Goal: Task Accomplishment & Management: Manage account settings

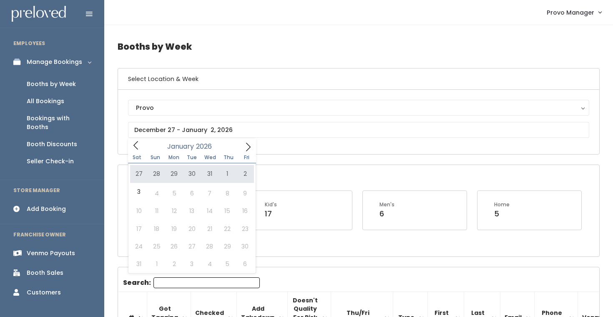
type input "2025"
click at [132, 146] on icon at bounding box center [135, 145] width 9 height 9
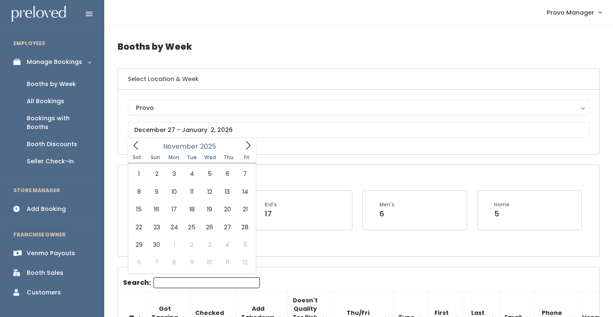
click at [132, 146] on icon at bounding box center [135, 145] width 9 height 9
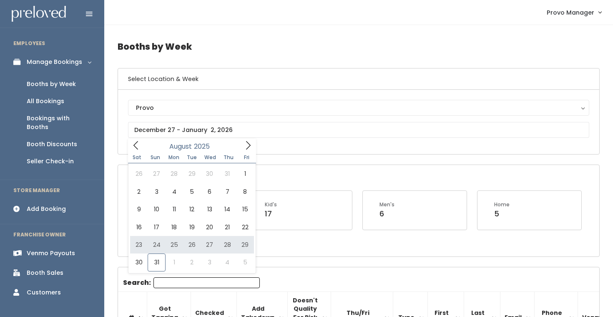
type input "August 23 to August 29"
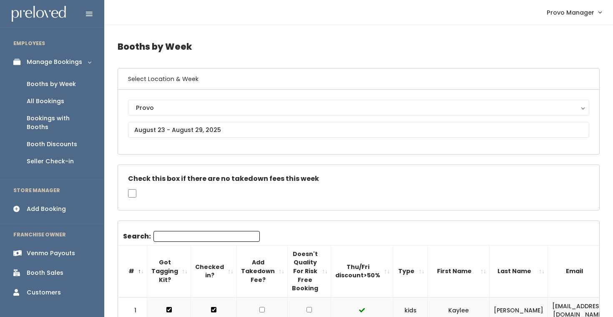
click at [162, 234] on input "Search:" at bounding box center [207, 236] width 106 height 11
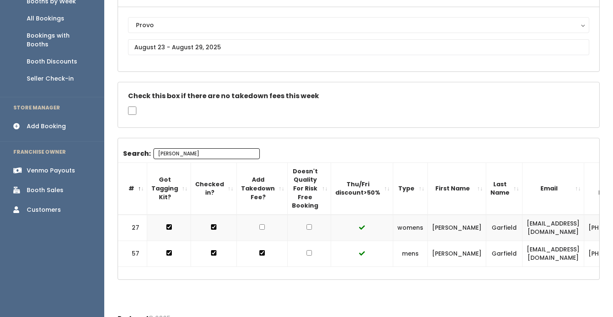
scroll to position [95, 0]
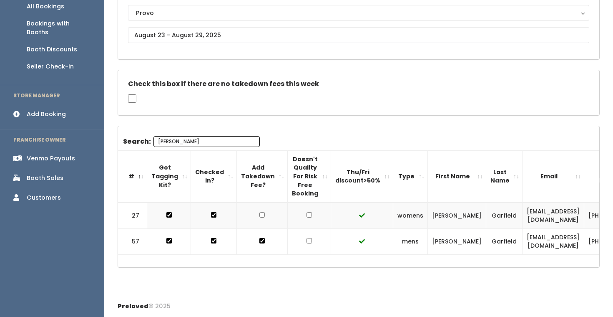
type input "julie"
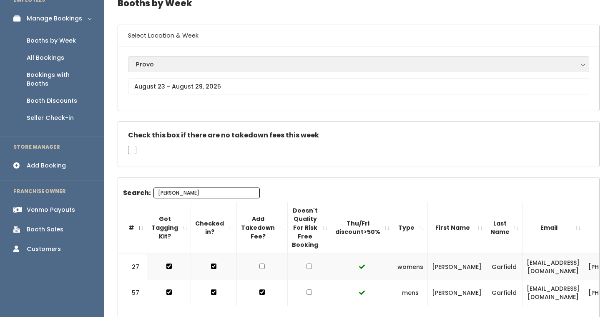
scroll to position [0, 0]
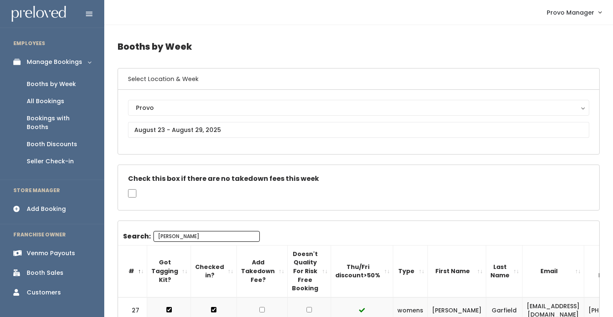
click at [55, 83] on div "Booths by Week" at bounding box center [51, 84] width 49 height 9
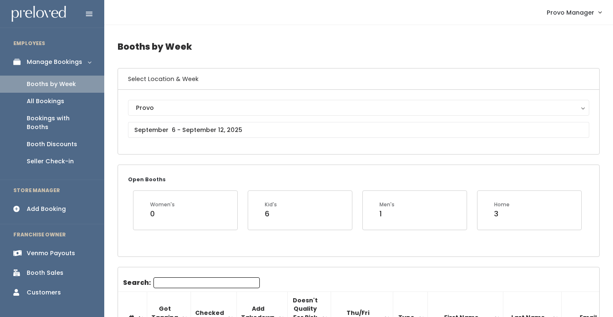
click at [53, 104] on div "All Bookings" at bounding box center [46, 101] width 38 height 9
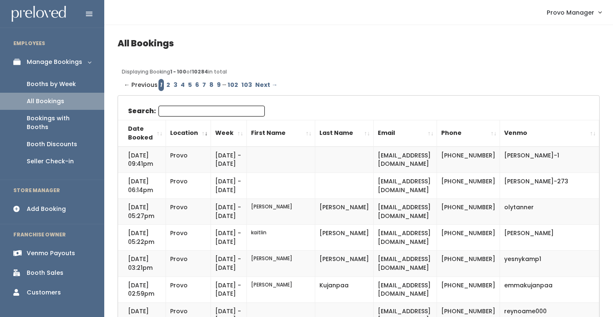
click at [168, 111] on input "Search:" at bounding box center [212, 111] width 106 height 11
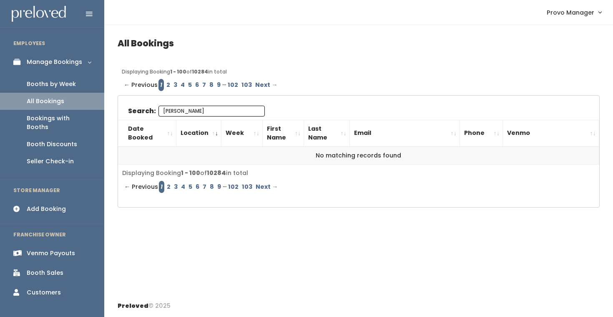
type input "whitney bell"
click at [60, 121] on div "Bookings with Booths" at bounding box center [59, 123] width 64 height 18
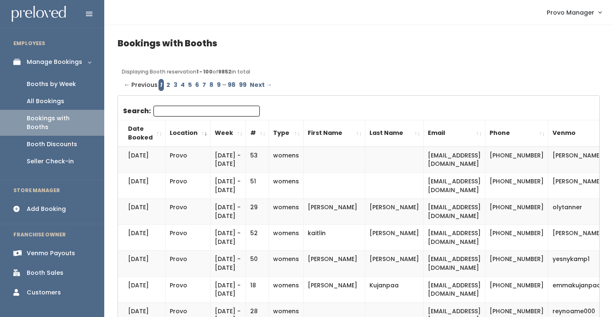
click at [192, 113] on input "Search:" at bounding box center [207, 111] width 106 height 11
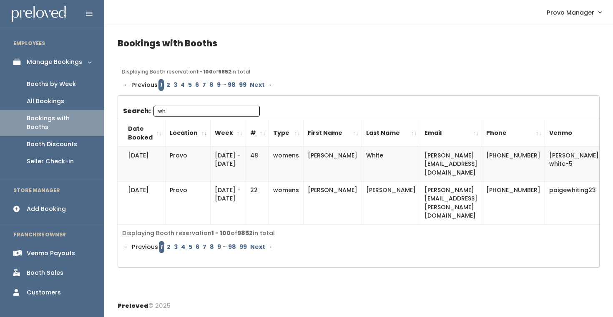
type input "w"
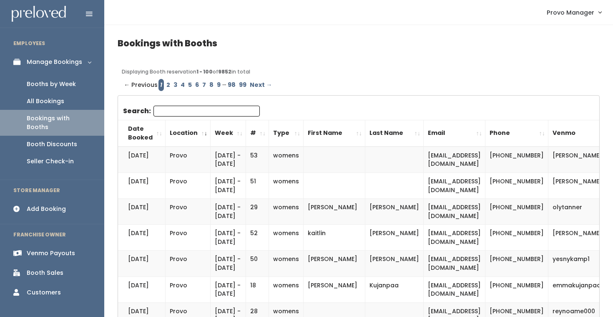
click at [62, 82] on div "Booths by Week" at bounding box center [51, 84] width 49 height 9
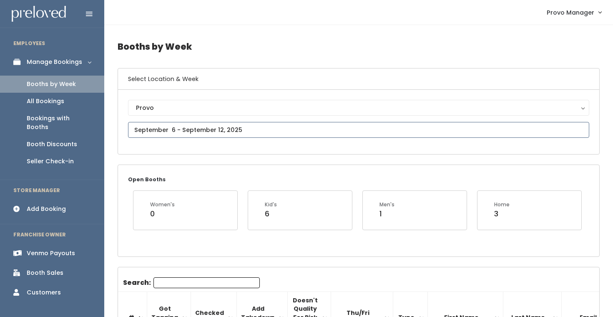
click at [172, 132] on input "text" at bounding box center [358, 130] width 461 height 16
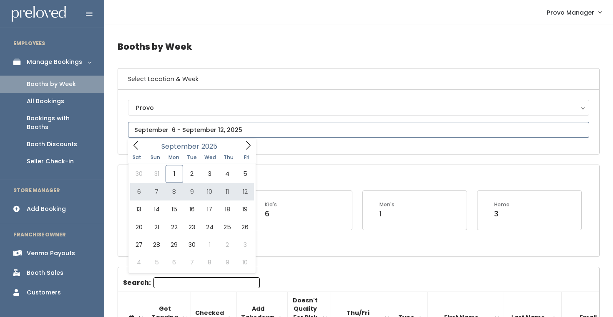
type input "September 6 to September 12"
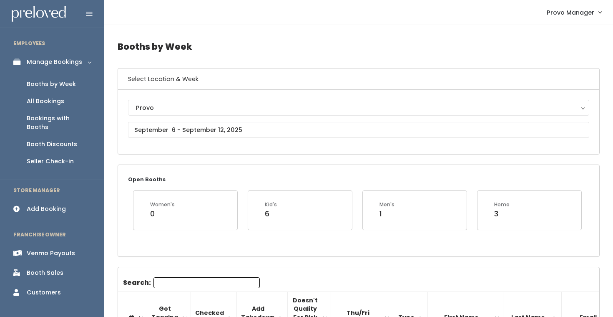
click at [168, 278] on input "Search:" at bounding box center [207, 282] width 106 height 11
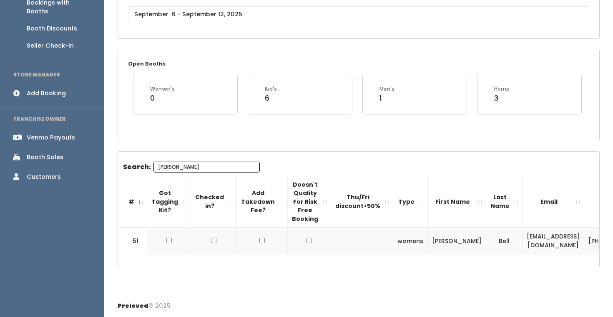
type input "whitney"
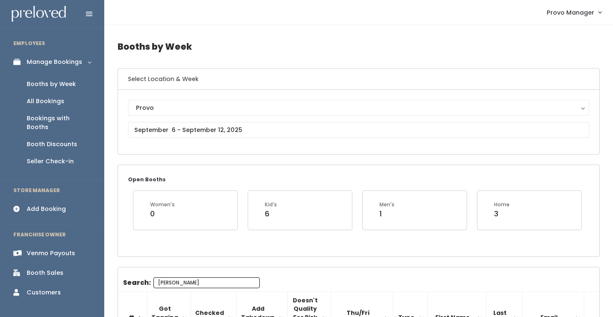
click at [51, 84] on div "Booths by Week" at bounding box center [51, 84] width 49 height 9
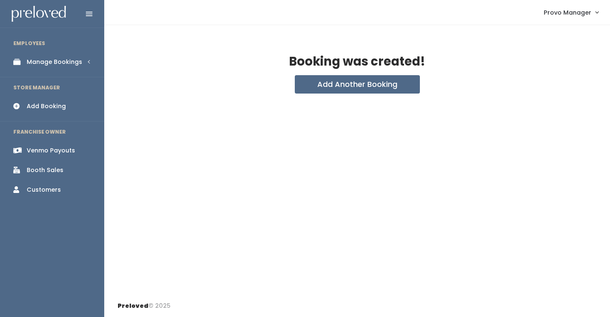
click at [72, 51] on li "EMPLOYEES" at bounding box center [52, 44] width 104 height 18
click at [70, 65] on div "Manage Bookings" at bounding box center [54, 62] width 55 height 9
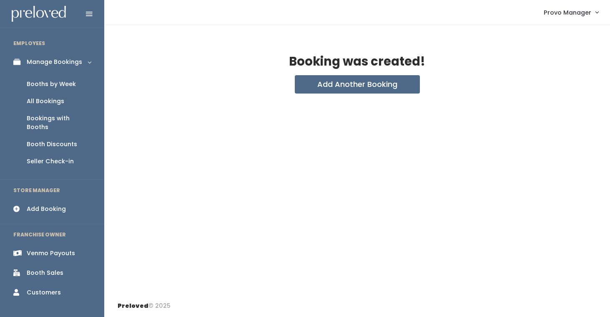
click at [67, 84] on div "Booths by Week" at bounding box center [51, 84] width 49 height 9
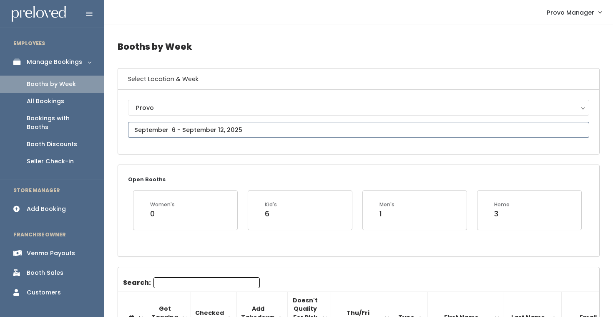
click at [193, 130] on input "text" at bounding box center [358, 130] width 461 height 16
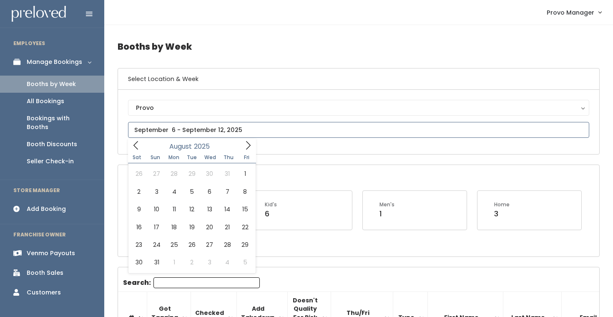
click at [140, 147] on icon at bounding box center [135, 145] width 9 height 9
type input "[DATE] to [DATE]"
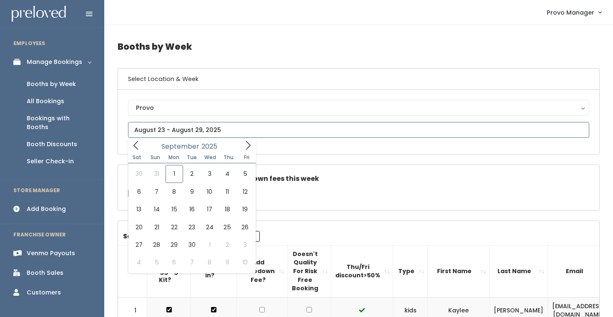
click at [179, 129] on input "text" at bounding box center [358, 130] width 461 height 16
click at [136, 144] on icon at bounding box center [135, 145] width 9 height 9
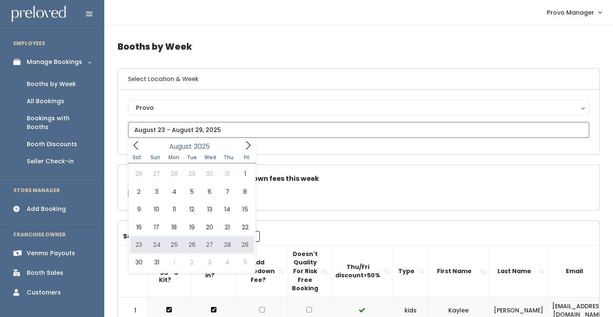
type input "[DATE] to [DATE]"
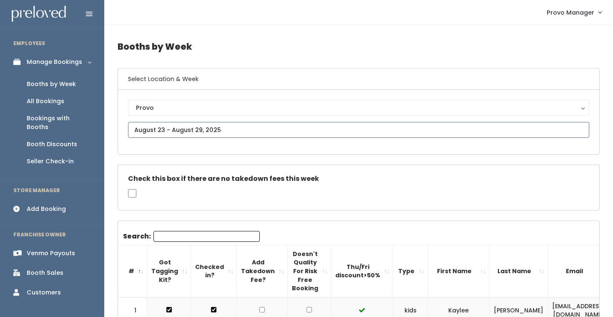
click at [161, 128] on input "text" at bounding box center [358, 130] width 461 height 16
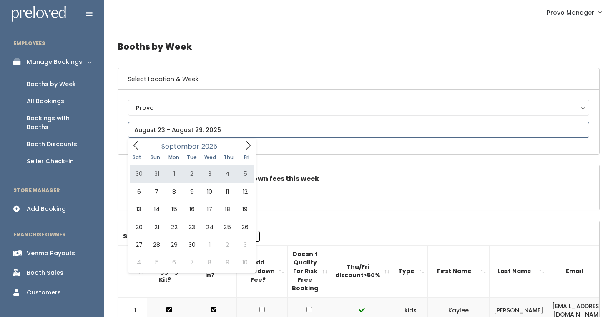
click at [138, 146] on icon at bounding box center [135, 145] width 9 height 9
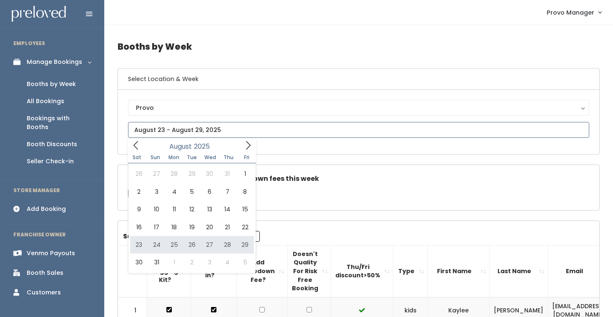
type input "[DATE] to [DATE]"
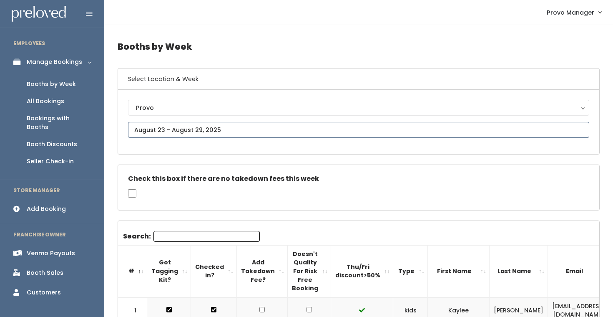
click at [171, 127] on input "text" at bounding box center [358, 130] width 461 height 16
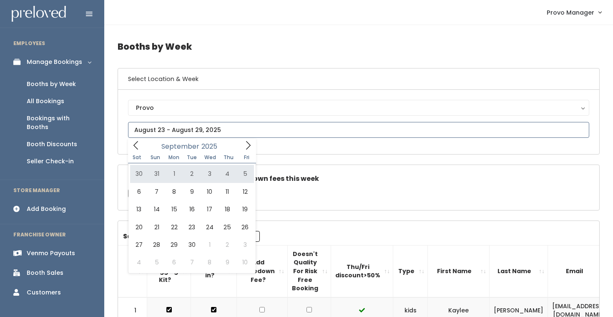
click at [135, 149] on icon at bounding box center [135, 145] width 9 height 9
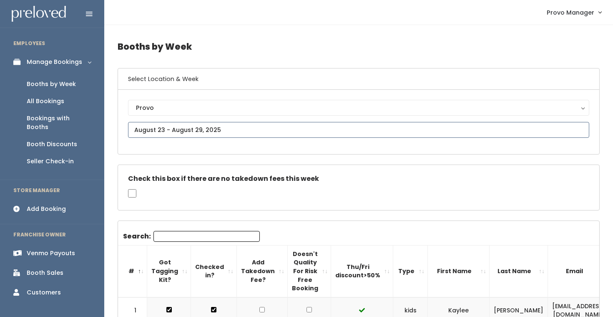
type input "[DATE] to [DATE]"
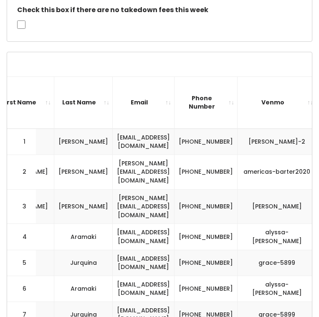
scroll to position [0, 327]
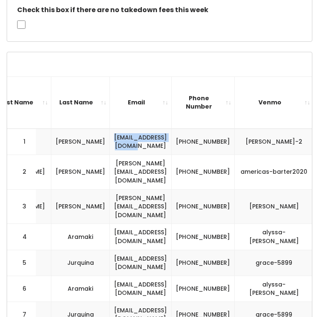
drag, startPoint x: 220, startPoint y: 143, endPoint x: 129, endPoint y: 140, distance: 91.0
click at [130, 142] on td "kayleemkret@gmail.com" at bounding box center [141, 141] width 62 height 26
copy td "kayleemkret@gmail.com"
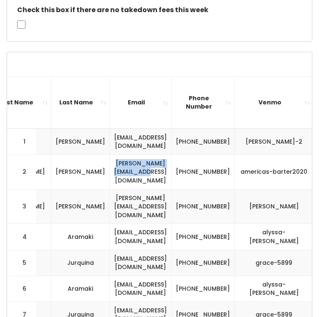
drag, startPoint x: 193, startPoint y: 170, endPoint x: 120, endPoint y: 170, distance: 73.0
click at [119, 170] on td "jana@americasbarter.com" at bounding box center [141, 171] width 62 height 35
copy td "jana@americasbarter.com"
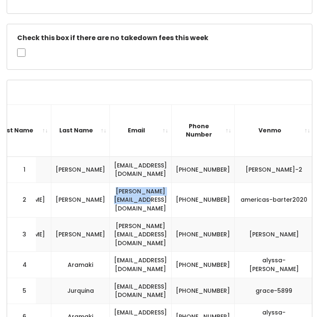
scroll to position [150, 0]
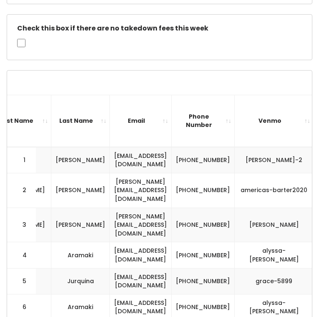
click at [171, 211] on td "[PERSON_NAME][EMAIL_ADDRESS][DOMAIN_NAME]" at bounding box center [141, 224] width 62 height 35
drag, startPoint x: 221, startPoint y: 214, endPoint x: 135, endPoint y: 214, distance: 86.4
click at [135, 214] on td "talmage.billjones@gmail.com" at bounding box center [141, 224] width 62 height 35
click at [136, 214] on td "talmage.billjones@gmail.com" at bounding box center [141, 224] width 62 height 35
drag, startPoint x: 127, startPoint y: 213, endPoint x: 217, endPoint y: 205, distance: 90.4
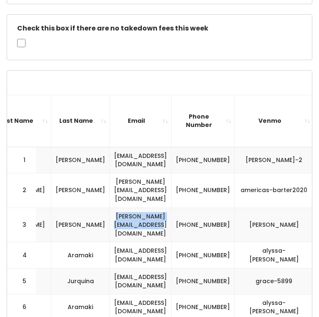
click at [171, 208] on td "talmage.billjones@gmail.com" at bounding box center [141, 224] width 62 height 35
copy td "talmage.billjones@gmail.com"
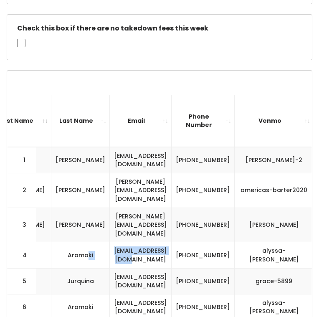
drag, startPoint x: 216, startPoint y: 234, endPoint x: 101, endPoint y: 234, distance: 114.3
click at [102, 242] on tr "4 kids Alyssa Aramaki amaramaki@gmail.com (801) 201-0454 alyssa-aramaki" at bounding box center [15, 255] width 670 height 26
click at [101, 242] on td "Aramaki" at bounding box center [80, 255] width 58 height 26
drag, startPoint x: 216, startPoint y: 235, endPoint x: 127, endPoint y: 235, distance: 89.3
click at [127, 242] on td "amaramaki@gmail.com" at bounding box center [141, 255] width 62 height 26
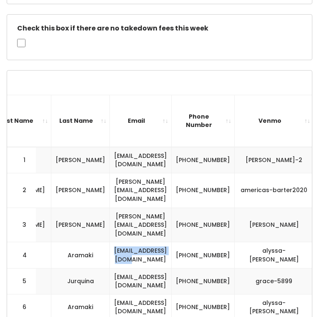
copy td "amaramaki@gmail.com"
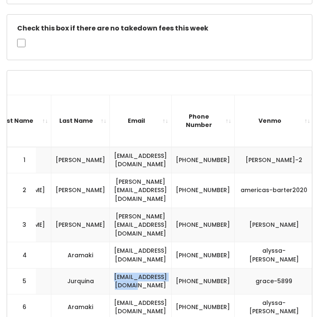
drag, startPoint x: 215, startPoint y: 263, endPoint x: 123, endPoint y: 261, distance: 91.8
click at [123, 268] on td "graciana777@yahoo.com" at bounding box center [141, 281] width 62 height 26
copy td "graciana777@yahoo.com"
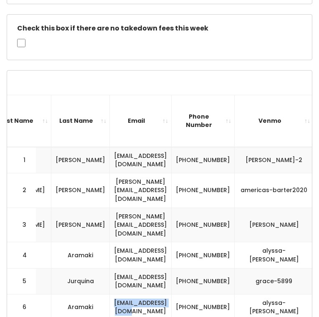
drag, startPoint x: 217, startPoint y: 283, endPoint x: 213, endPoint y: 285, distance: 4.3
click at [171, 294] on td "amaramaki@gmail.com" at bounding box center [141, 307] width 62 height 26
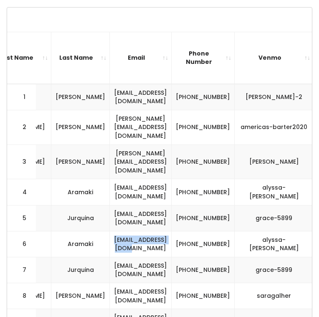
scroll to position [222, 0]
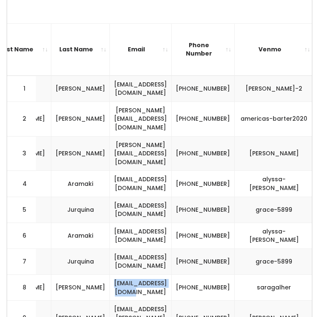
drag, startPoint x: 215, startPoint y: 277, endPoint x: 137, endPoint y: 271, distance: 78.2
click at [137, 274] on td "saragalher@gmail.com" at bounding box center [141, 287] width 62 height 26
copy td "saragalher@gmail.com"
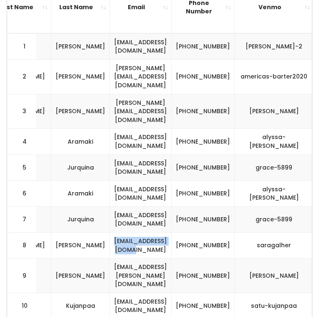
scroll to position [265, 0]
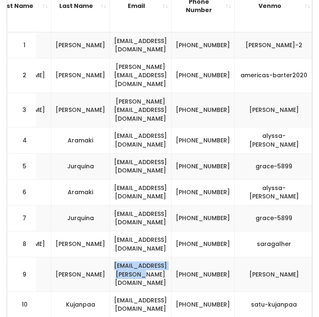
drag, startPoint x: 221, startPoint y: 253, endPoint x: 126, endPoint y: 253, distance: 95.1
click at [125, 257] on td "fergi.johnson@gmail.com" at bounding box center [141, 274] width 62 height 35
copy td "fergi.johnson@gmail.com"
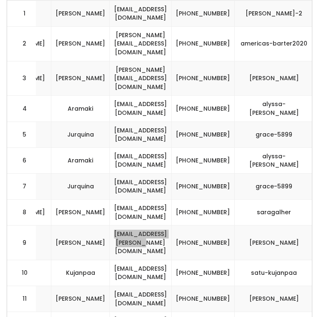
scroll to position [303, 0]
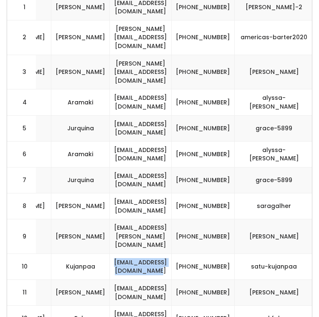
drag, startPoint x: 226, startPoint y: 239, endPoint x: 128, endPoint y: 237, distance: 98.1
click at [128, 253] on td "christinakujanpaa@gmail.com" at bounding box center [141, 266] width 62 height 26
copy td "christinakujanpaa@gmail.com"
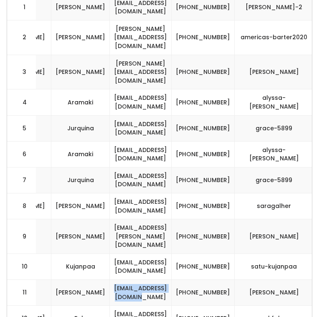
drag, startPoint x: 218, startPoint y: 267, endPoint x: 121, endPoint y: 265, distance: 96.8
click at [121, 279] on td "laurennathel@gmail.com" at bounding box center [141, 292] width 62 height 26
copy td "laurennathel@gmail.com"
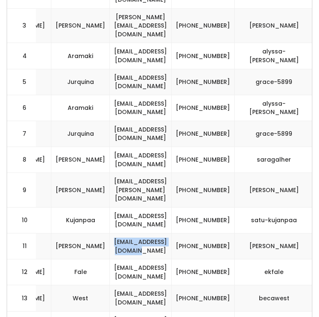
scroll to position [352, 0]
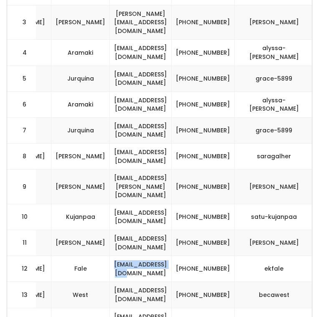
drag, startPoint x: 220, startPoint y: 242, endPoint x: 109, endPoint y: 241, distance: 111.0
click at [110, 256] on tr "12 kids Erin Fale ekealoha@gmail.com (808) 277-9445 ekfale" at bounding box center [15, 269] width 670 height 26
copy tr "ekealoha@gmail.com"
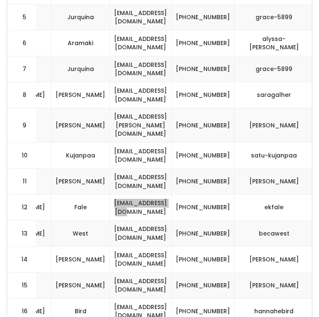
scroll to position [424, 0]
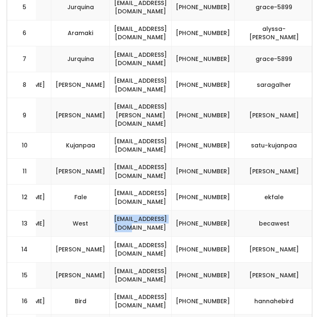
drag, startPoint x: 223, startPoint y: 197, endPoint x: 121, endPoint y: 197, distance: 102.2
click at [121, 210] on td "beca.west@gmail.com" at bounding box center [141, 223] width 62 height 26
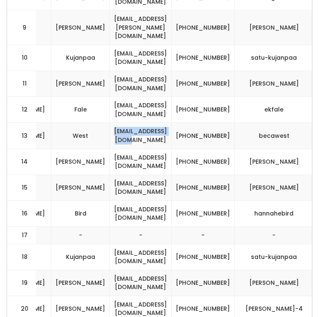
scroll to position [514, 0]
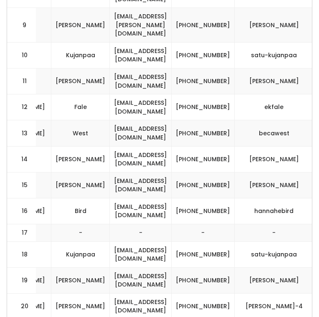
click at [171, 146] on td "ilost50ucan2@gmail.com" at bounding box center [141, 159] width 62 height 26
drag, startPoint x: 224, startPoint y: 134, endPoint x: 101, endPoint y: 133, distance: 123.1
click at [102, 146] on tr "14 womens Marlo Hutchings ilost50ucan2@gmail.com (801) 592-4945 marlo-hutchings" at bounding box center [15, 159] width 670 height 26
click at [126, 146] on td "ilost50ucan2@gmail.com" at bounding box center [141, 159] width 62 height 26
drag, startPoint x: 217, startPoint y: 140, endPoint x: 135, endPoint y: 135, distance: 82.4
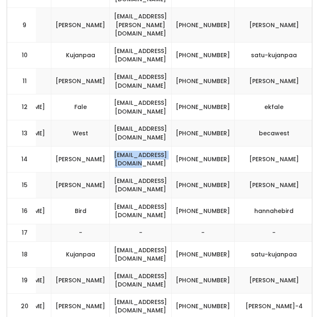
click at [135, 146] on td "ilost50ucan2@gmail.com" at bounding box center [141, 159] width 62 height 26
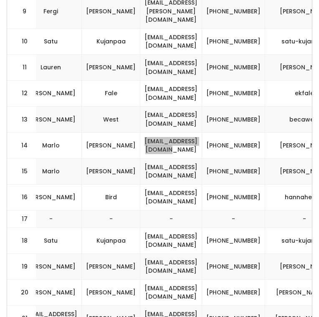
scroll to position [533, 0]
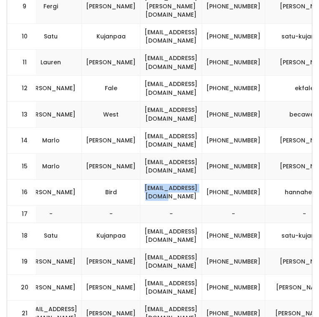
drag, startPoint x: 251, startPoint y: 165, endPoint x: 159, endPoint y: 164, distance: 92.6
click at [159, 179] on td "hannahebird@gmail.com" at bounding box center [171, 192] width 62 height 26
click at [202, 222] on td "christinakujanpaa@gmail.com" at bounding box center [171, 235] width 62 height 26
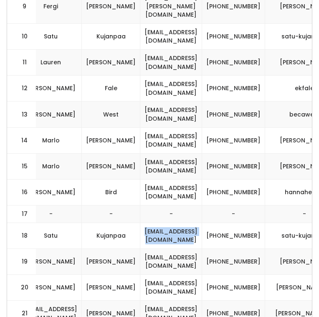
drag, startPoint x: 262, startPoint y: 210, endPoint x: 157, endPoint y: 210, distance: 104.3
click at [158, 222] on td "christinakujanpaa@gmail.com" at bounding box center [171, 235] width 62 height 26
click at [180, 248] on td "kaitlinwride@gmail.com" at bounding box center [171, 261] width 62 height 26
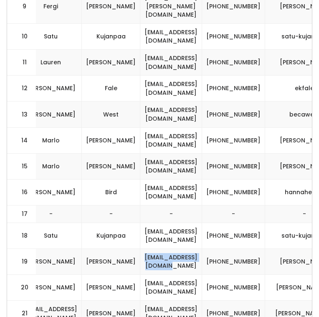
drag, startPoint x: 248, startPoint y: 233, endPoint x: 159, endPoint y: 231, distance: 89.3
click at [159, 248] on td "kaitlinwride@gmail.com" at bounding box center [171, 261] width 62 height 26
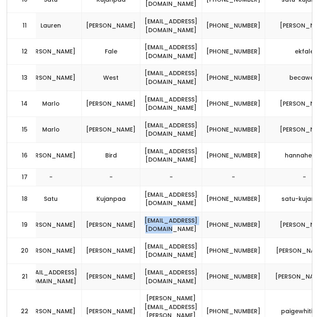
scroll to position [573, 0]
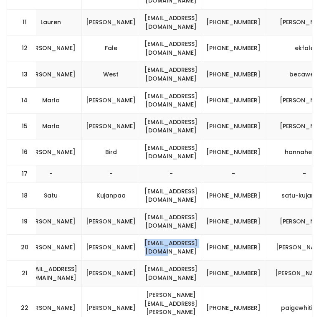
drag, startPoint x: 246, startPoint y: 218, endPoint x: 147, endPoint y: 219, distance: 98.9
click at [147, 234] on td "njofuller@comcast.net" at bounding box center [171, 247] width 62 height 26
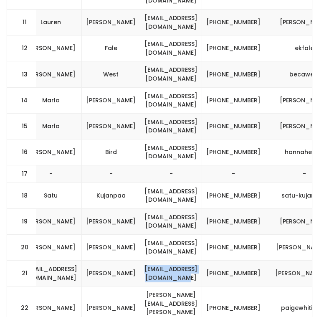
drag, startPoint x: 253, startPoint y: 244, endPoint x: 155, endPoint y: 239, distance: 98.5
click at [157, 260] on td "katieladyshapiro@gmail.com" at bounding box center [171, 273] width 62 height 26
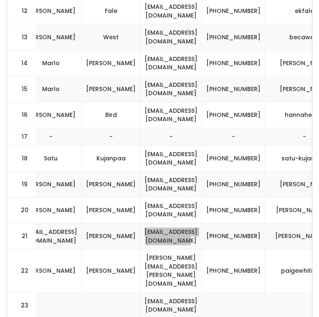
scroll to position [613, 0]
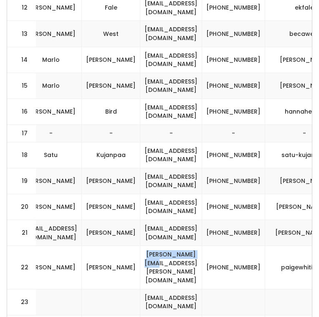
drag, startPoint x: 223, startPoint y: 232, endPoint x: 164, endPoint y: 231, distance: 59.2
click at [164, 246] on td "paige@fellars.com" at bounding box center [171, 267] width 62 height 43
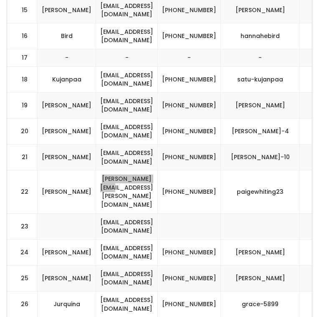
scroll to position [0, 340]
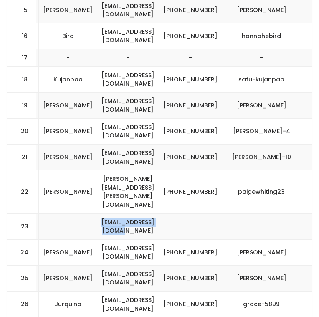
drag, startPoint x: 119, startPoint y: 180, endPoint x: 207, endPoint y: 179, distance: 88.0
click at [159, 213] on td "ryleesalmon@gmail.com" at bounding box center [128, 226] width 62 height 26
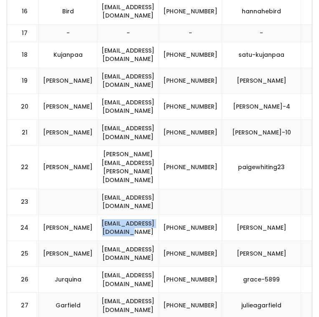
drag, startPoint x: 200, startPoint y: 180, endPoint x: 109, endPoint y: 180, distance: 90.5
click at [109, 214] on td "marynhansen11@gmail.com" at bounding box center [128, 227] width 62 height 26
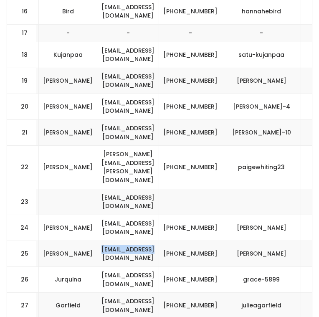
drag, startPoint x: 192, startPoint y: 205, endPoint x: 106, endPoint y: 204, distance: 86.8
click at [106, 240] on td "mtate8@live.com" at bounding box center [128, 253] width 62 height 26
click at [159, 292] on td "jgarfield@alpinedistrict.org" at bounding box center [128, 305] width 62 height 26
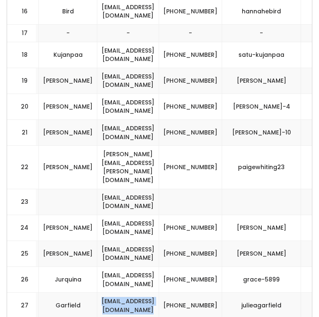
drag, startPoint x: 203, startPoint y: 256, endPoint x: 115, endPoint y: 255, distance: 88.0
click at [116, 292] on td "jgarfield@alpinedistrict.org" at bounding box center [128, 305] width 62 height 26
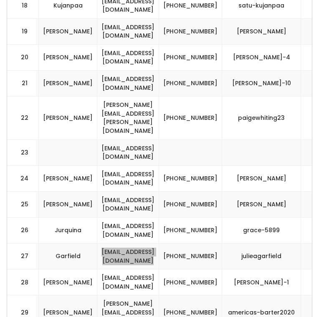
scroll to position [768, 0]
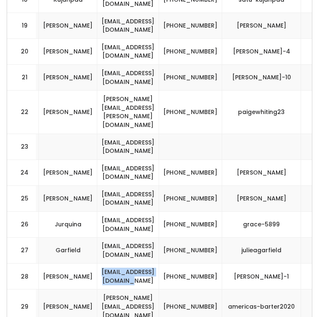
drag, startPoint x: 113, startPoint y: 225, endPoint x: 211, endPoint y: 230, distance: 98.6
click at [159, 263] on td "fiestamelanie@yahoo.com" at bounding box center [128, 276] width 62 height 26
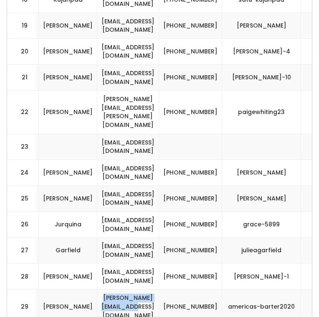
drag, startPoint x: 213, startPoint y: 251, endPoint x: 120, endPoint y: 252, distance: 93.4
click at [118, 289] on td "jana@americasbarter.com" at bounding box center [128, 306] width 62 height 35
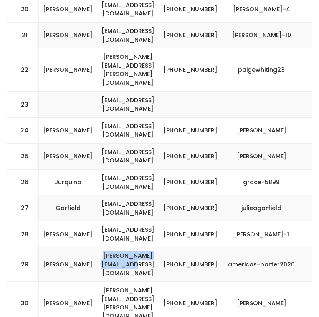
scroll to position [812, 0]
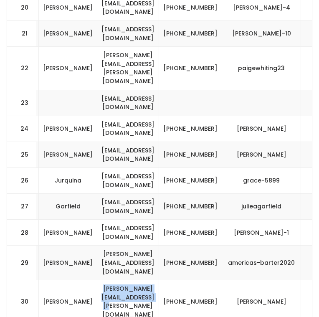
drag, startPoint x: 215, startPoint y: 237, endPoint x: 112, endPoint y: 237, distance: 103.0
click at [112, 280] on td "elizabeth.ellie.long@gmail.com" at bounding box center [128, 301] width 62 height 43
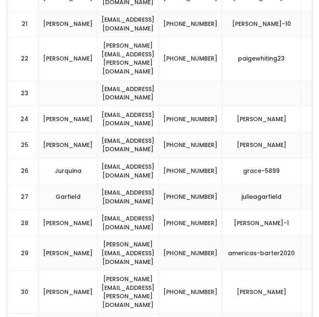
drag, startPoint x: 187, startPoint y: 250, endPoint x: 105, endPoint y: 250, distance: 82.6
drag, startPoint x: 203, startPoint y: 282, endPoint x: 94, endPoint y: 277, distance: 109.0
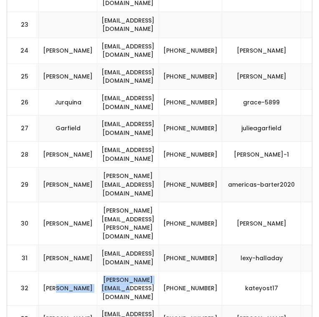
scroll to position [899, 0]
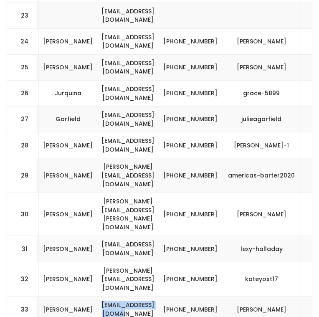
drag, startPoint x: 209, startPoint y: 221, endPoint x: 199, endPoint y: 226, distance: 11.0
click at [159, 296] on td "ginageest88@gmail.com" at bounding box center [128, 309] width 62 height 26
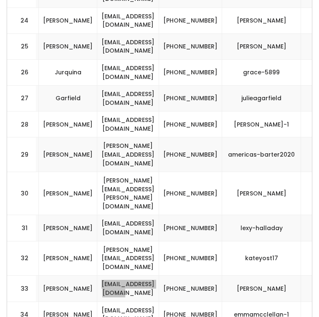
scroll to position [927, 0]
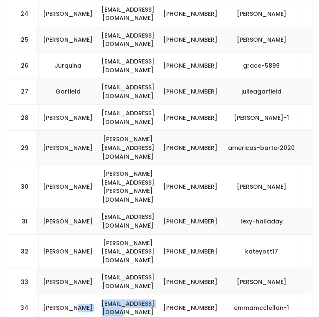
drag, startPoint x: 206, startPoint y: 225, endPoint x: 99, endPoint y: 225, distance: 107.2
click at [100, 295] on tr "34 womens Emma McClellan emmcclell2@gmail.com (469) 516-1682 emmamcclellan-1" at bounding box center [2, 308] width 670 height 26
drag, startPoint x: 207, startPoint y: 251, endPoint x: 125, endPoint y: 248, distance: 82.2
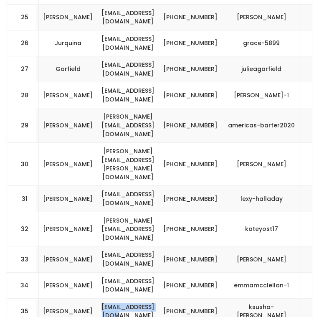
scroll to position [952, 0]
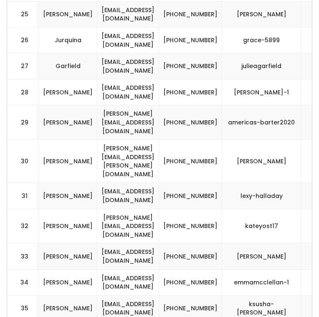
drag, startPoint x: 210, startPoint y: 252, endPoint x: 104, endPoint y: 252, distance: 106.0
drag, startPoint x: 214, startPoint y: 276, endPoint x: 118, endPoint y: 274, distance: 96.4
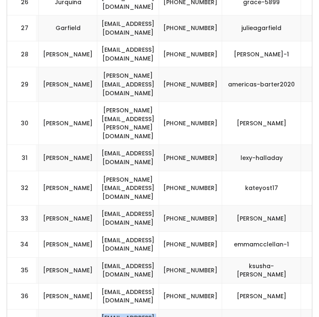
scroll to position [996, 0]
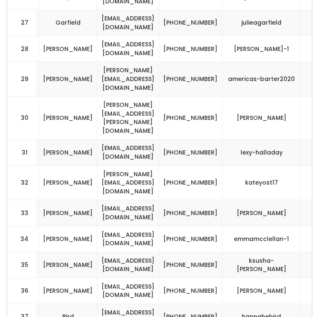
drag, startPoint x: 201, startPoint y: 259, endPoint x: 111, endPoint y: 258, distance: 90.5
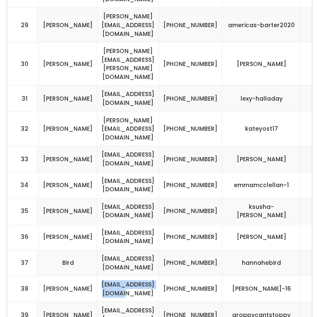
scroll to position [1059, 0]
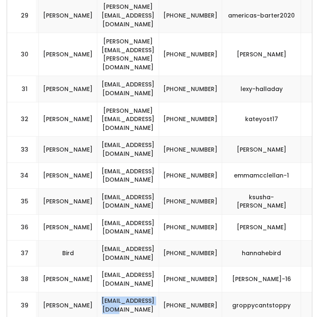
drag, startPoint x: 203, startPoint y: 220, endPoint x: 114, endPoint y: 219, distance: 89.3
click at [115, 292] on td "jagropp11@gmail.com" at bounding box center [128, 305] width 62 height 26
drag, startPoint x: 210, startPoint y: 249, endPoint x: 106, endPoint y: 247, distance: 104.3
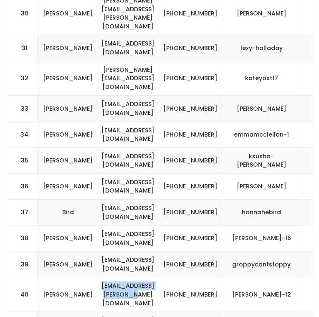
scroll to position [1106, 0]
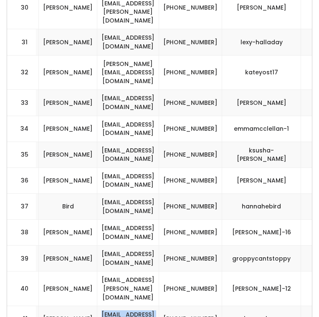
drag, startPoint x: 204, startPoint y: 227, endPoint x: 127, endPoint y: 227, distance: 76.8
click at [128, 306] on td "heybecka@gmail.com" at bounding box center [128, 319] width 62 height 26
drag, startPoint x: 206, startPoint y: 254, endPoint x: 120, endPoint y: 249, distance: 86.1
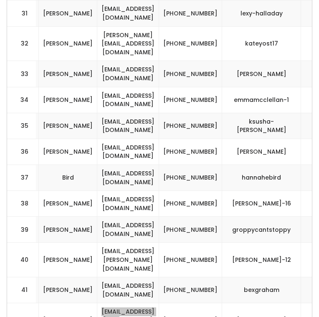
scroll to position [1138, 0]
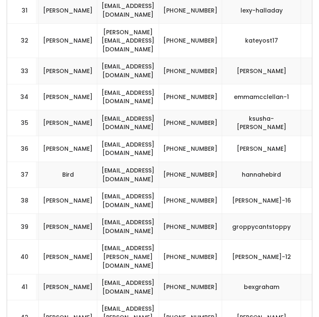
drag, startPoint x: 204, startPoint y: 247, endPoint x: 123, endPoint y: 247, distance: 80.9
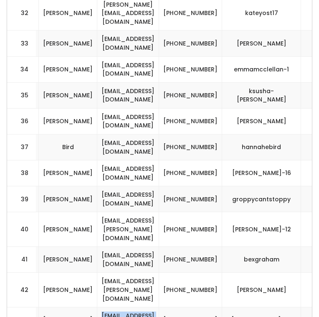
scroll to position [1166, 0]
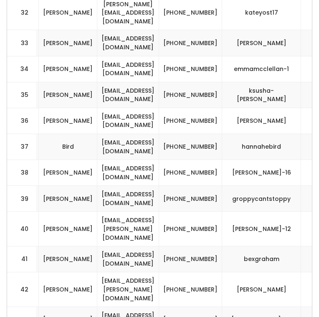
drag, startPoint x: 199, startPoint y: 244, endPoint x: 107, endPoint y: 244, distance: 92.2
drag, startPoint x: 206, startPoint y: 270, endPoint x: 113, endPoint y: 269, distance: 92.2
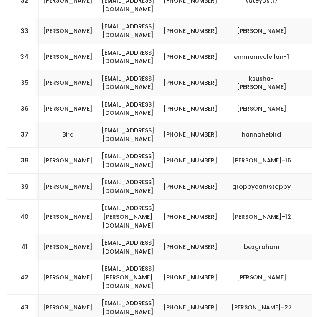
scroll to position [1190, 0]
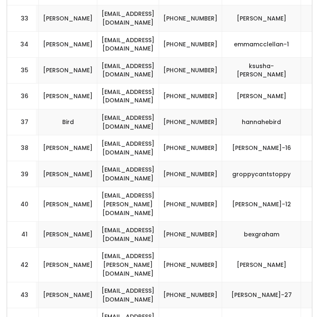
drag, startPoint x: 205, startPoint y: 269, endPoint x: 99, endPoint y: 268, distance: 106.0
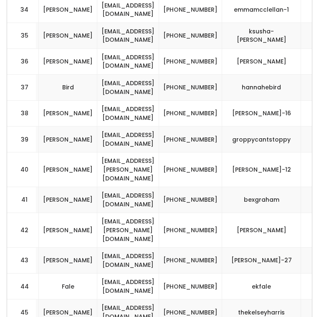
scroll to position [1225, 0]
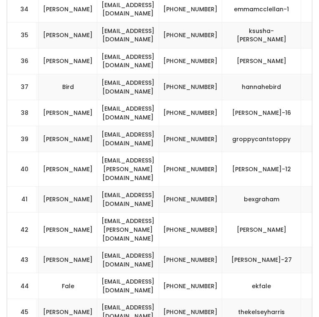
drag, startPoint x: 207, startPoint y: 264, endPoint x: 115, endPoint y: 263, distance: 92.2
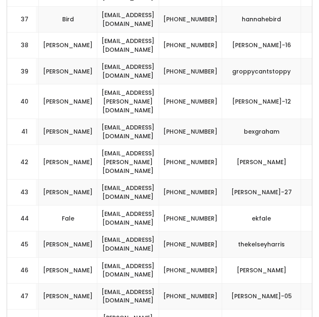
scroll to position [1302, 0]
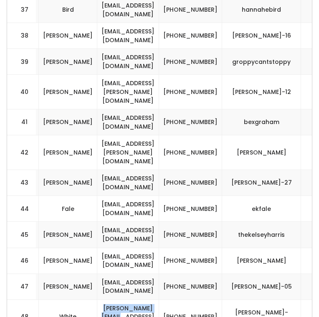
drag, startPoint x: 207, startPoint y: 212, endPoint x: 109, endPoint y: 211, distance: 98.5
click at [109, 299] on td "jolene@fastmail.com" at bounding box center [128, 316] width 62 height 35
drag, startPoint x: 211, startPoint y: 242, endPoint x: 112, endPoint y: 239, distance: 99.3
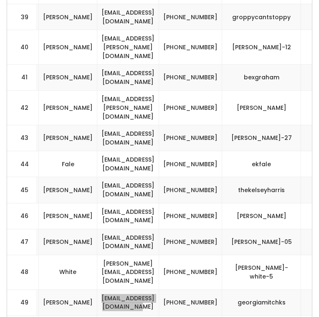
scroll to position [1353, 0]
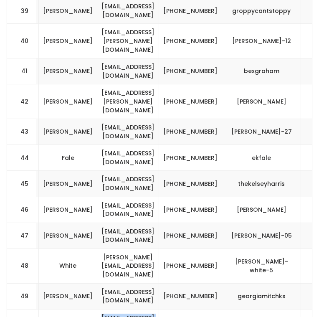
drag, startPoint x: 202, startPoint y: 216, endPoint x: 119, endPoint y: 214, distance: 83.4
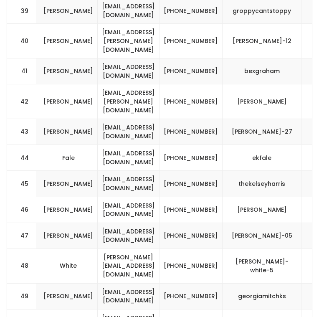
drag, startPoint x: 110, startPoint y: 238, endPoint x: 211, endPoint y: 237, distance: 101.0
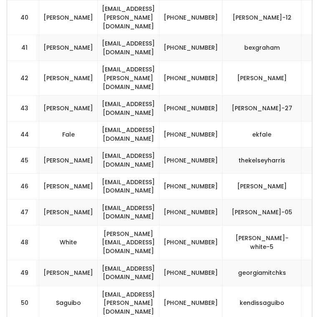
scroll to position [1380, 0]
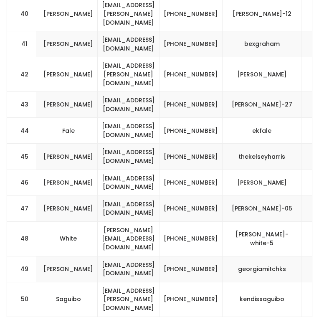
drag, startPoint x: 209, startPoint y: 238, endPoint x: 107, endPoint y: 237, distance: 101.8
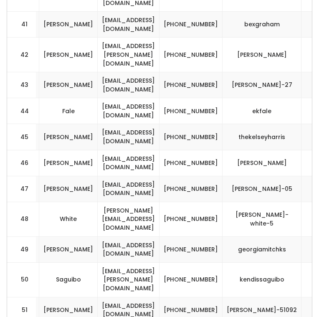
scroll to position [1403, 0]
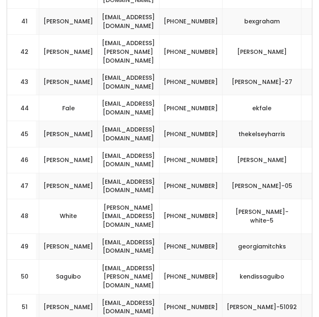
drag, startPoint x: 219, startPoint y: 268, endPoint x: 108, endPoint y: 269, distance: 110.5
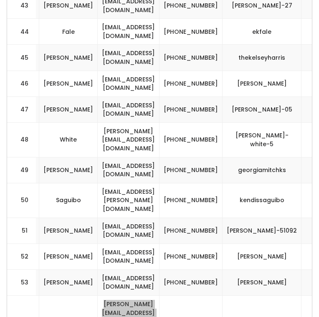
scroll to position [1486, 0]
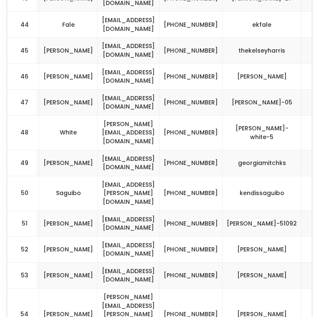
drag, startPoint x: 197, startPoint y: 214, endPoint x: 121, endPoint y: 209, distance: 76.5
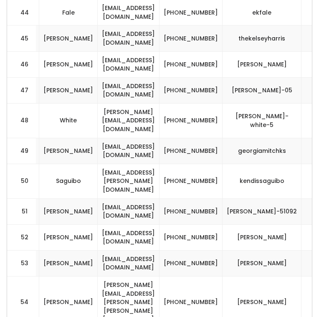
scroll to position [1500, 0]
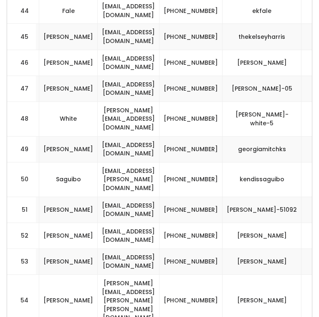
drag, startPoint x: 165, startPoint y: 219, endPoint x: 109, endPoint y: 218, distance: 55.5
drag, startPoint x: 214, startPoint y: 249, endPoint x: 107, endPoint y: 249, distance: 107.2
drag, startPoint x: 200, startPoint y: 270, endPoint x: 127, endPoint y: 269, distance: 73.0
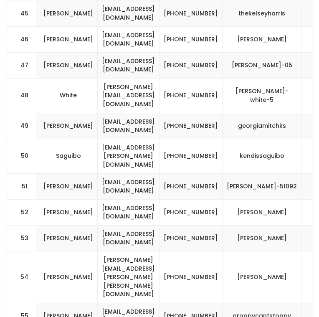
scroll to position [1536, 0]
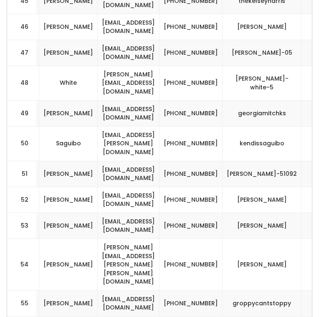
drag, startPoint x: 207, startPoint y: 264, endPoint x: 100, endPoint y: 262, distance: 107.2
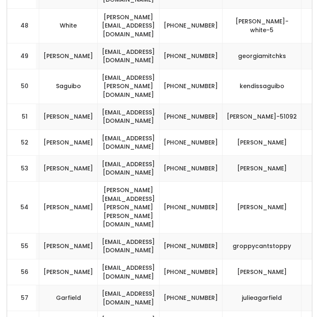
drag, startPoint x: 209, startPoint y: 230, endPoint x: 119, endPoint y: 231, distance: 90.1
drag, startPoint x: 204, startPoint y: 259, endPoint x: 116, endPoint y: 258, distance: 88.0
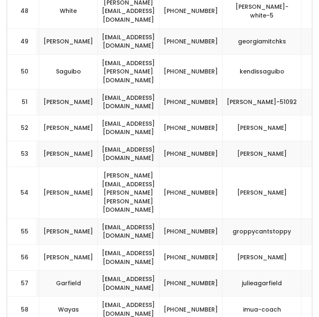
scroll to position [1611, 0]
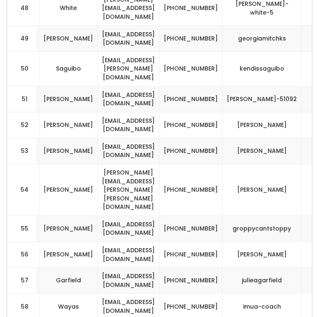
drag, startPoint x: 201, startPoint y: 264, endPoint x: 118, endPoint y: 263, distance: 83.4
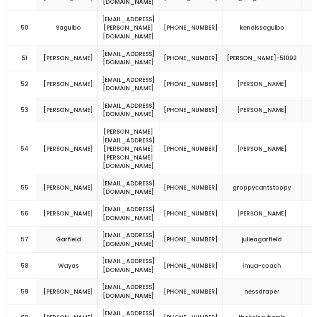
scroll to position [1655, 0]
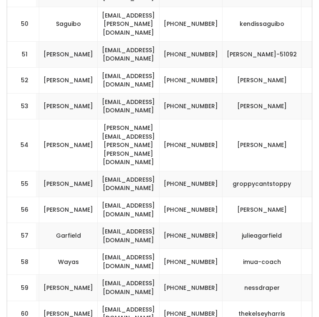
drag, startPoint x: 212, startPoint y: 248, endPoint x: 112, endPoint y: 248, distance: 99.7
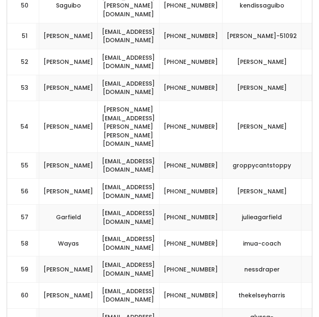
scroll to position [1677, 0]
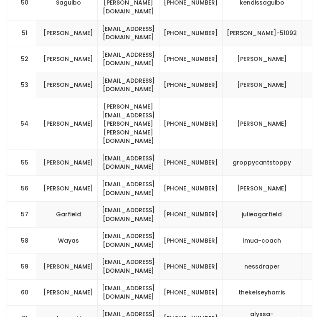
drag, startPoint x: 206, startPoint y: 250, endPoint x: 108, endPoint y: 250, distance: 97.6
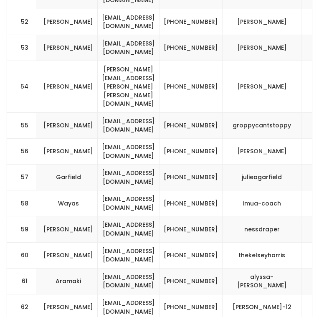
drag, startPoint x: 184, startPoint y: 240, endPoint x: 113, endPoint y: 239, distance: 70.1
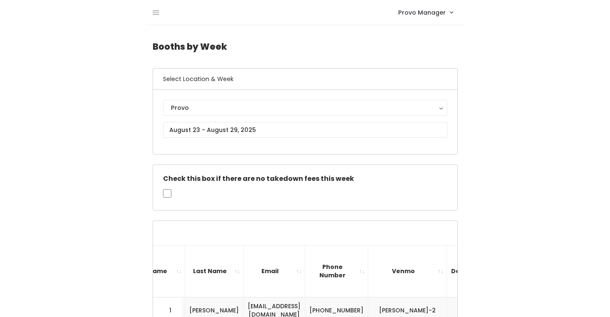
scroll to position [0, 212]
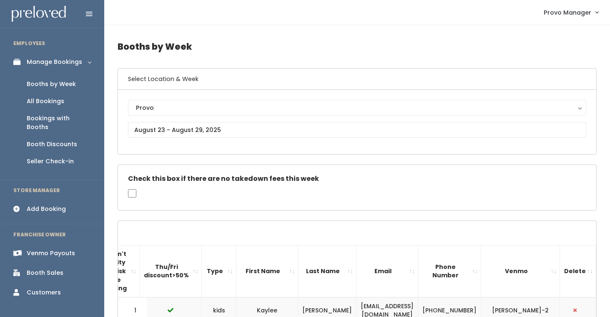
click at [47, 244] on link "Venmo Payouts" at bounding box center [52, 253] width 104 height 19
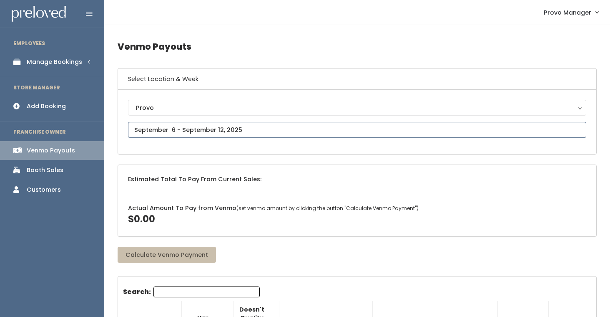
click at [171, 132] on input "text" at bounding box center [357, 130] width 458 height 16
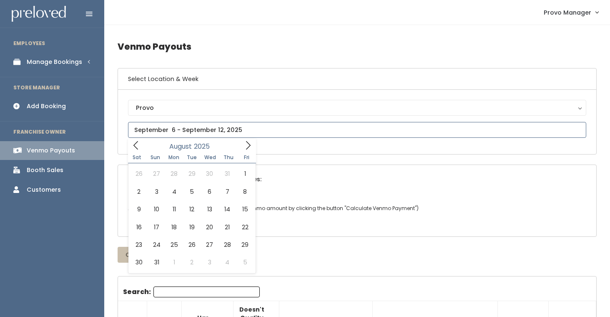
click at [135, 147] on icon at bounding box center [135, 145] width 5 height 8
type input "[DATE] to [DATE]"
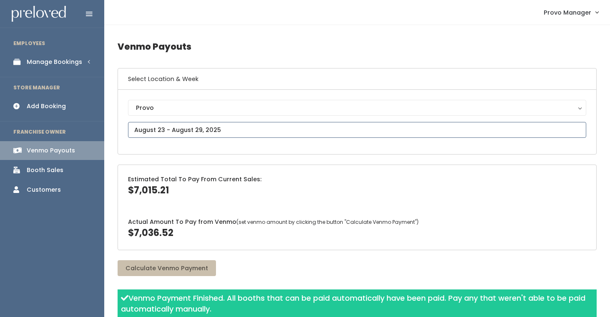
click at [180, 128] on input "text" at bounding box center [357, 130] width 458 height 16
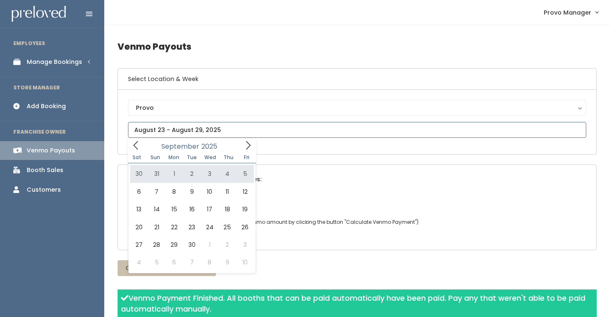
click at [138, 149] on icon at bounding box center [135, 145] width 9 height 9
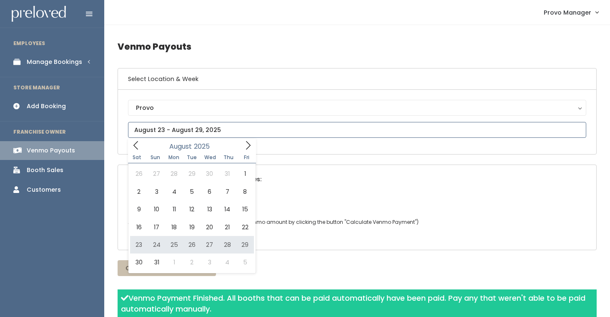
type input "[DATE] to [DATE]"
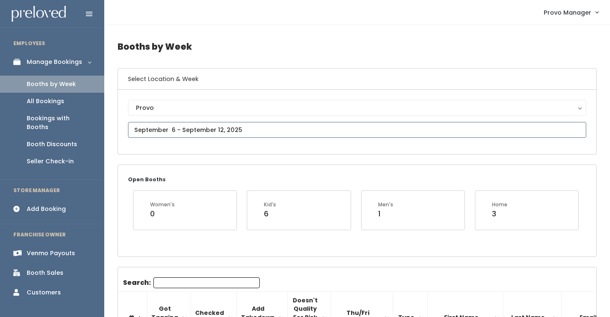
click at [180, 135] on input "text" at bounding box center [357, 130] width 458 height 16
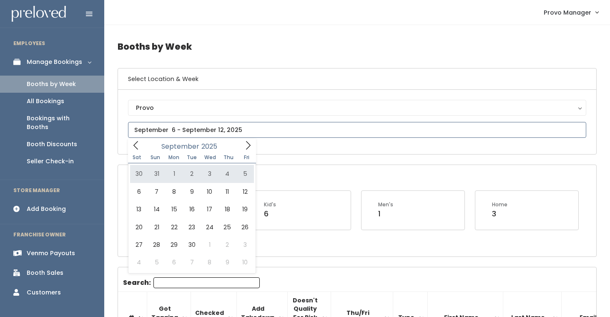
click at [138, 146] on icon at bounding box center [135, 145] width 9 height 9
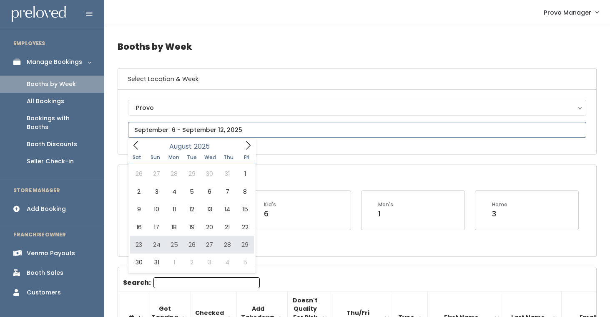
type input "August 23 to August 29"
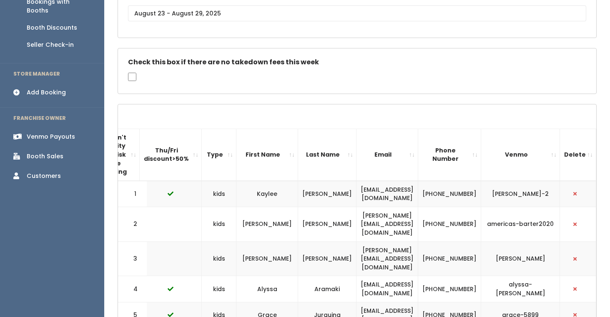
scroll to position [0, 215]
drag, startPoint x: 443, startPoint y: 222, endPoint x: 350, endPoint y: 221, distance: 93.9
click at [357, 221] on td "jana@americasbarter.com" at bounding box center [388, 223] width 62 height 35
copy td "jana@americasbarter.com"
click at [357, 222] on td "jana@americasbarter.com" at bounding box center [388, 223] width 62 height 35
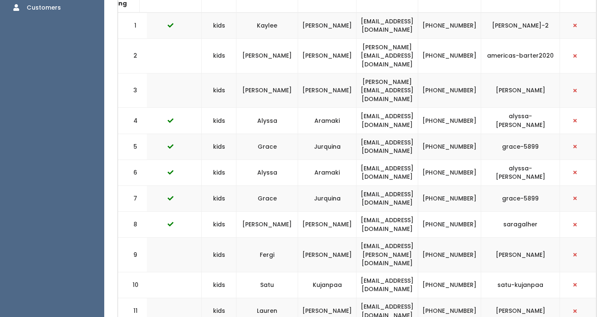
scroll to position [121, 0]
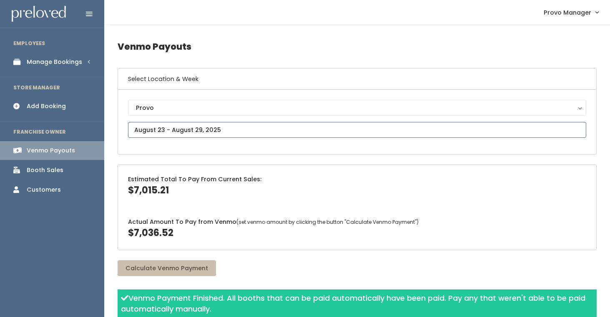
click at [181, 129] on input "text" at bounding box center [357, 130] width 458 height 16
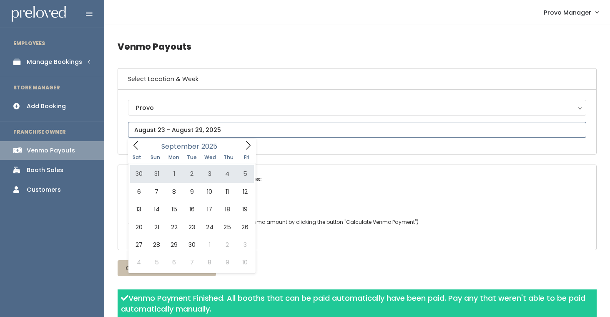
click at [137, 143] on icon at bounding box center [135, 145] width 9 height 9
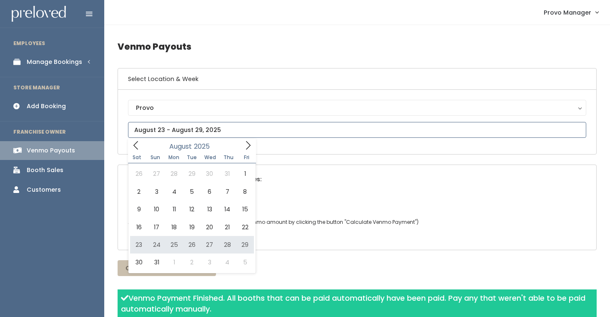
type input "August 23 to August 29"
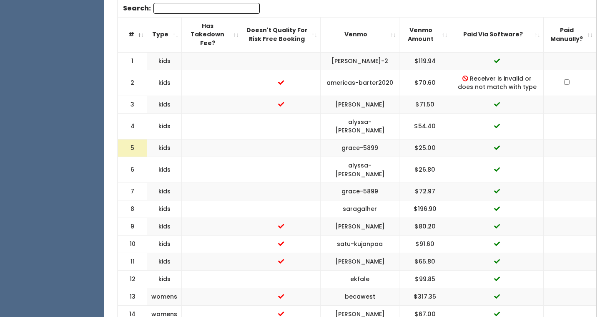
scroll to position [322, 0]
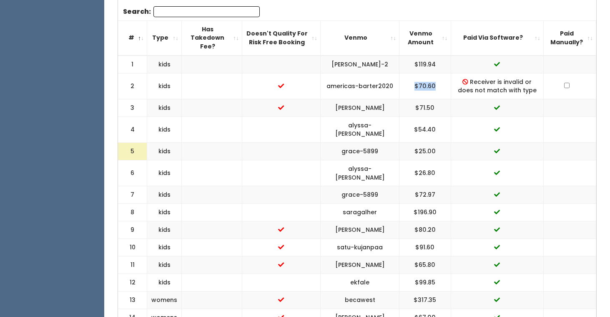
drag, startPoint x: 432, startPoint y: 77, endPoint x: 399, endPoint y: 77, distance: 33.4
click at [400, 77] on td "$70.60" at bounding box center [426, 86] width 52 height 26
copy td "$70.60"
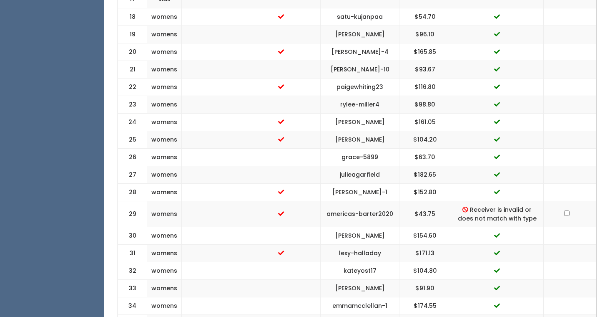
scroll to position [693, 0]
drag, startPoint x: 436, startPoint y: 205, endPoint x: 394, endPoint y: 205, distance: 42.1
click at [400, 205] on td "$43.75" at bounding box center [426, 214] width 52 height 26
copy td "$43.75"
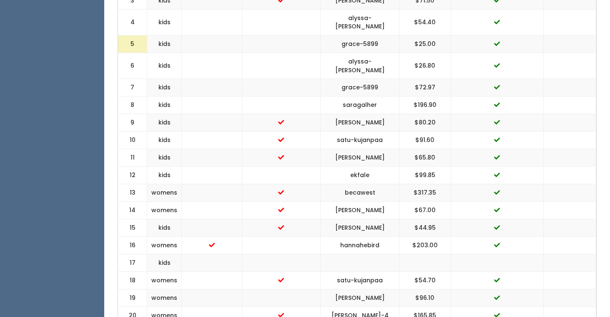
scroll to position [0, 0]
